Goal: Unclear

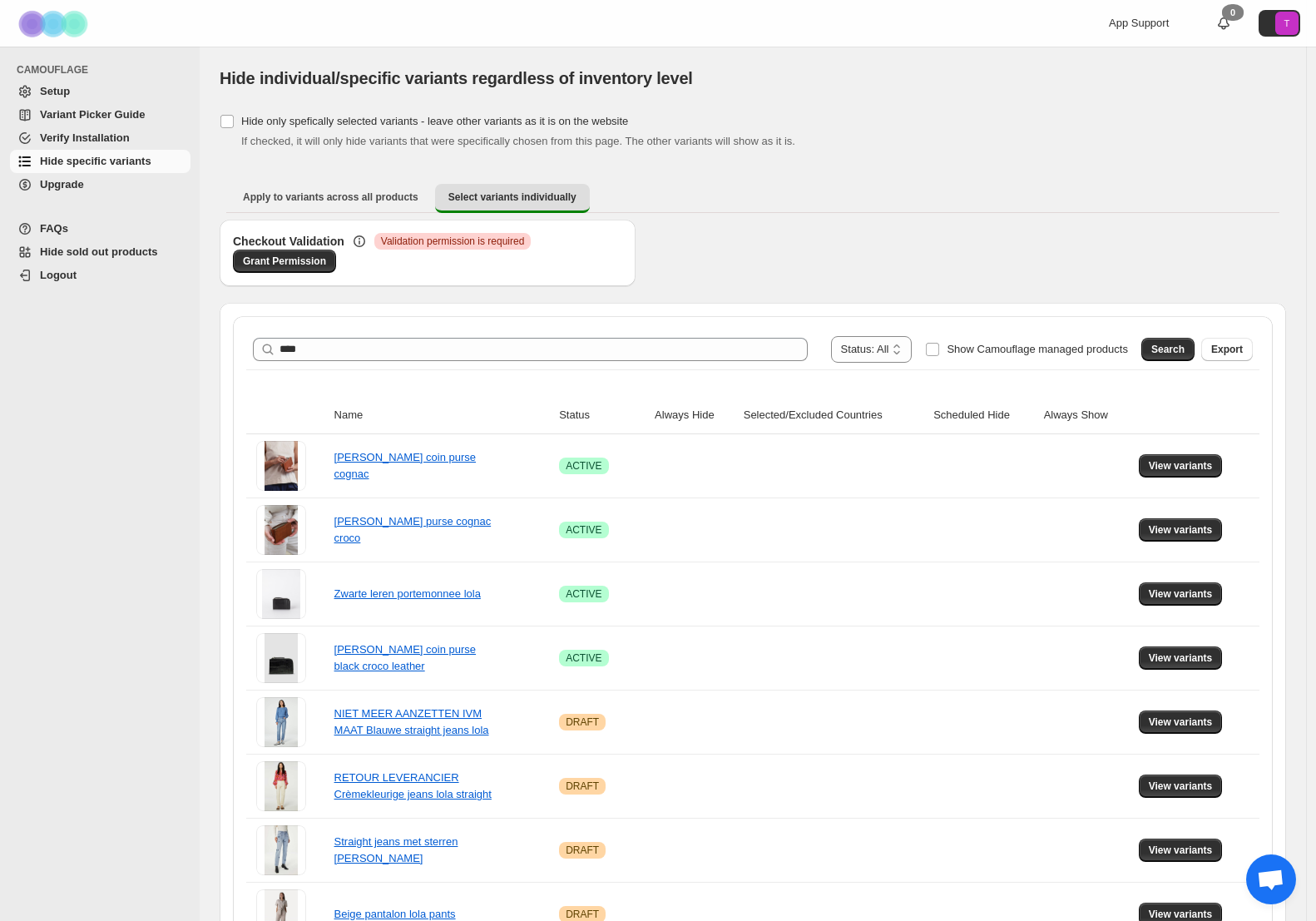
scroll to position [230, 0]
